Goal: Task Accomplishment & Management: Complete application form

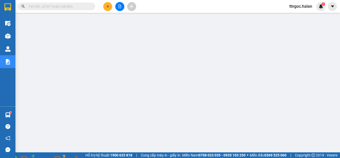
click at [95, 158] on img at bounding box center [93, 161] width 3 height 3
click at [32, 7] on input "text" at bounding box center [58, 7] width 61 height 6
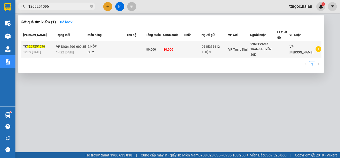
type input "1209251096"
click at [35, 46] on span "1209251096" at bounding box center [36, 47] width 18 height 4
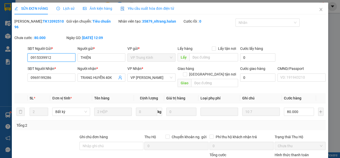
type input "0915339912"
type input "THIỆN"
type input "0969199286"
type input "TRANG HUYỀN 40K"
type input "80.000"
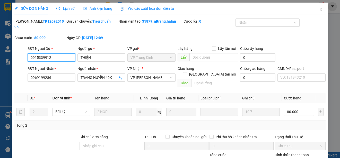
type input "80.000"
click at [138, 9] on span "Yêu cầu xuất hóa đơn điện tử" at bounding box center [147, 8] width 54 height 4
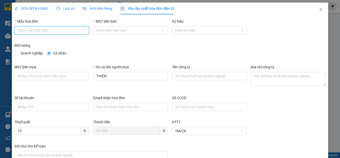
click at [48, 32] on input "Mẫu hóa đơn" at bounding box center [49, 30] width 65 height 8
click at [29, 42] on div "1C25MPN" at bounding box center [50, 41] width 67 height 6
type input "8"
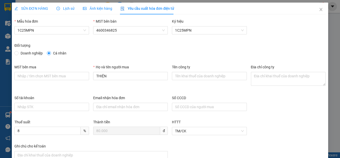
click at [21, 54] on span "Doanh nghiệp" at bounding box center [32, 53] width 26 height 6
click at [18, 54] on input "Doanh nghiệp" at bounding box center [16, 53] width 4 height 4
radio input "true"
radio input "false"
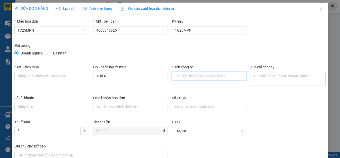
paste input "CÔNG TY TNHH THƯƠNG MẠI THCOS"
type input "CÔNG TY TNHH THƯƠNG MẠI THCOS"
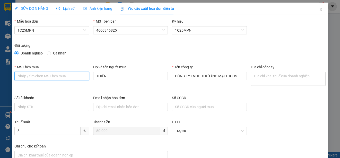
paste input "4601636598"
type input "4601636598"
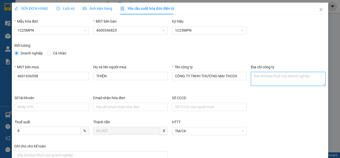
paste textarea "Số 17, ngõ 616, [GEOGRAPHIC_DATA][PERSON_NAME], [GEOGRAPHIC_DATA][PERSON_NAME],…"
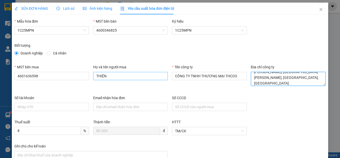
type textarea "Số 17, ngõ 616, [GEOGRAPHIC_DATA][PERSON_NAME], [GEOGRAPHIC_DATA][PERSON_NAME],…"
click at [112, 76] on input "THIỆN" at bounding box center [130, 76] width 75 height 8
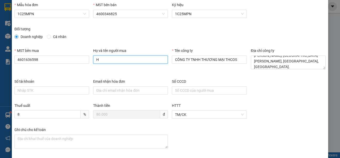
scroll to position [39, 0]
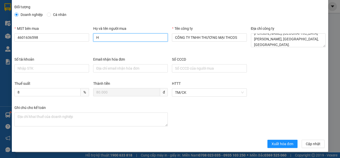
type input "HUYỀN"
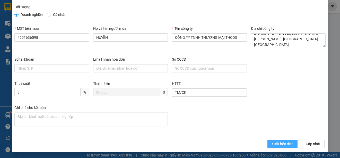
click at [276, 145] on span "Xuất hóa đơn" at bounding box center [282, 144] width 22 height 6
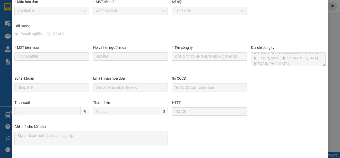
scroll to position [0, 0]
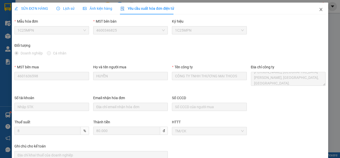
click at [319, 9] on icon "close" at bounding box center [320, 9] width 3 height 3
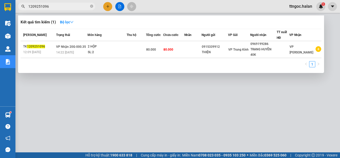
drag, startPoint x: 51, startPoint y: 7, endPoint x: 41, endPoint y: 6, distance: 10.6
click at [41, 6] on input "1209251096" at bounding box center [58, 7] width 61 height 6
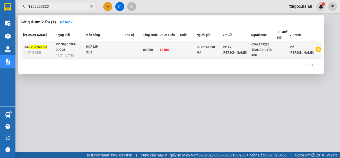
type input "1209250823"
click at [30, 50] on span "11:07 [DATE]" at bounding box center [32, 52] width 18 height 4
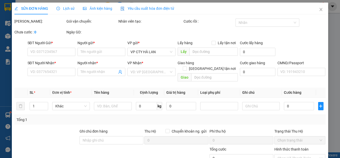
type input "0972741290"
type input "HÀ"
type input "0969199286"
type input "TRANG HUYỀN 40K"
type input "80.000"
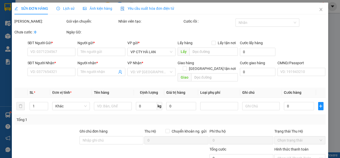
type input "80.000"
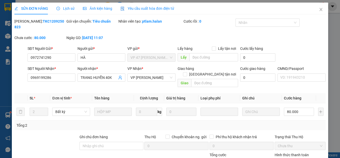
click at [160, 7] on span "Yêu cầu xuất hóa đơn điện tử" at bounding box center [147, 8] width 54 height 4
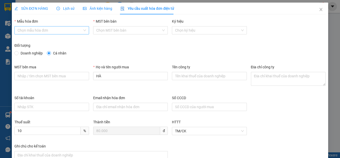
click at [80, 30] on input "Mẫu hóa đơn" at bounding box center [49, 30] width 65 height 8
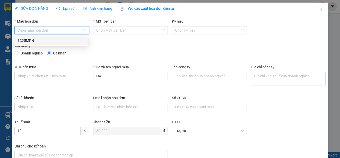
click at [44, 41] on div "1C25MPN" at bounding box center [50, 41] width 67 height 6
type input "8"
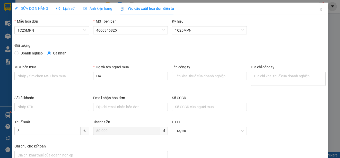
click at [33, 56] on span "Doanh nghiệp" at bounding box center [32, 53] width 26 height 6
click at [18, 55] on input "Doanh nghiệp" at bounding box center [16, 53] width 4 height 4
radio input "true"
radio input "false"
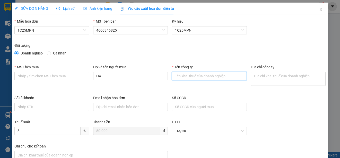
click at [183, 77] on input "Tên công ty" at bounding box center [209, 76] width 75 height 8
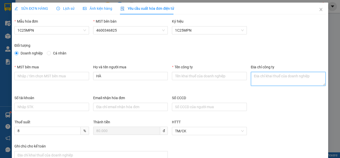
click at [263, 76] on textarea "Địa chỉ công ty" at bounding box center [288, 79] width 75 height 14
paste textarea "Số 17, ngõ 616, [GEOGRAPHIC_DATA][PERSON_NAME], [GEOGRAPHIC_DATA][PERSON_NAME],…"
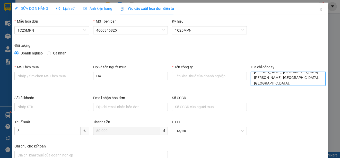
type textarea "Số 17, ngõ 616, [GEOGRAPHIC_DATA][PERSON_NAME], [GEOGRAPHIC_DATA][PERSON_NAME],…"
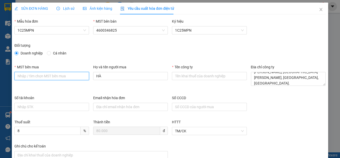
paste input "4601636598"
type input "4601636598"
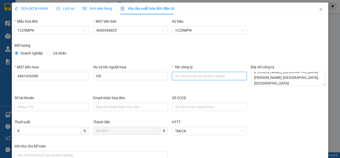
paste input "CÔNG TY TNHH THƯƠNG MẠI THCOS"
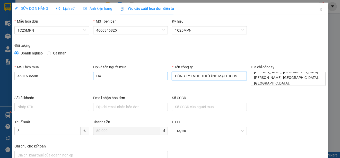
type input "CÔNG TY TNHH THƯƠNG MẠI THCOS"
click at [111, 77] on input "HÀ" at bounding box center [130, 76] width 75 height 8
type input "HUYỀN"
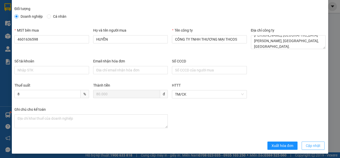
scroll to position [39, 0]
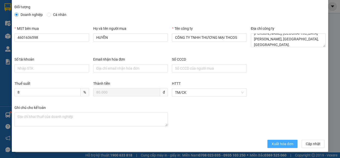
click at [282, 146] on span "Xuất hóa đơn" at bounding box center [282, 144] width 22 height 6
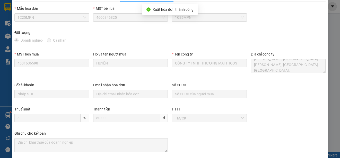
scroll to position [0, 0]
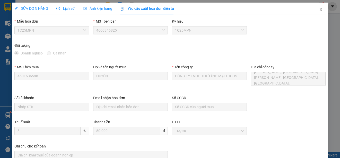
click at [319, 8] on icon "close" at bounding box center [321, 9] width 4 height 4
